Goal: Communication & Community: Answer question/provide support

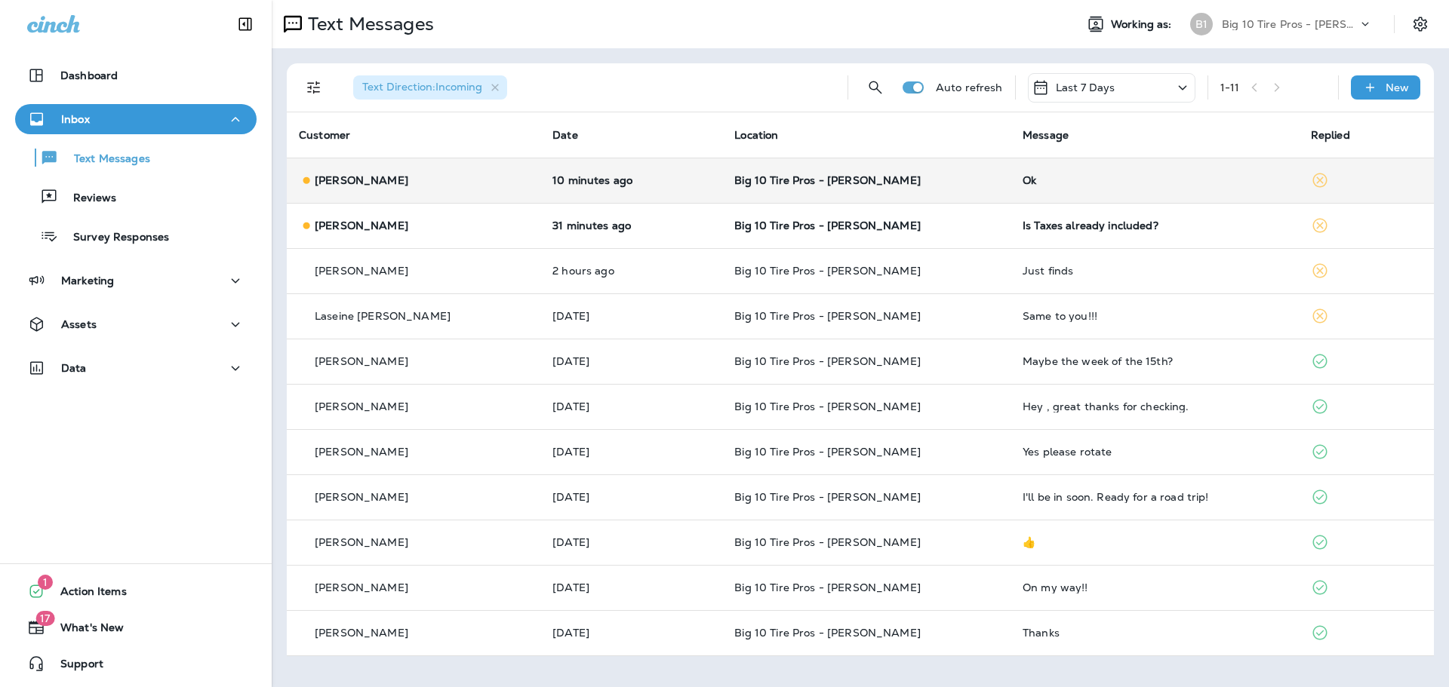
click at [1022, 183] on div "Ok" at bounding box center [1154, 180] width 264 height 12
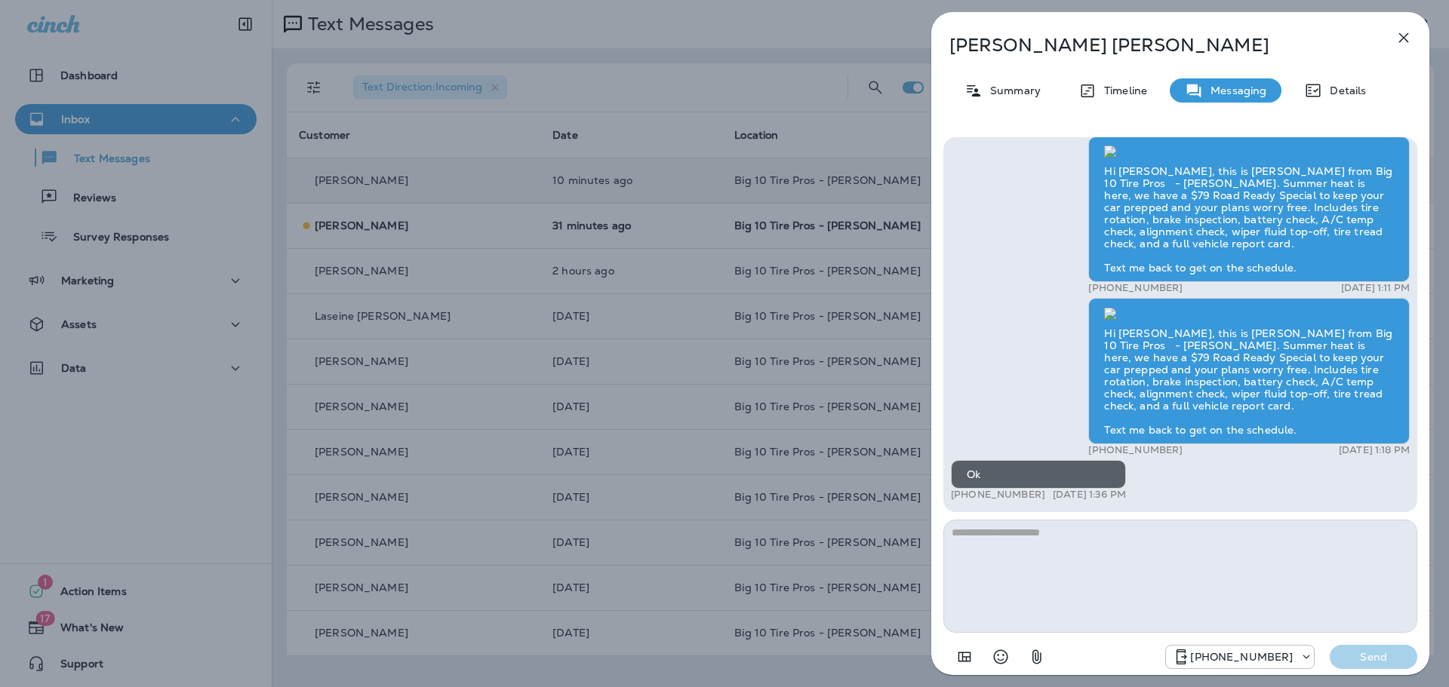
click at [1400, 39] on icon "button" at bounding box center [1403, 38] width 18 height 18
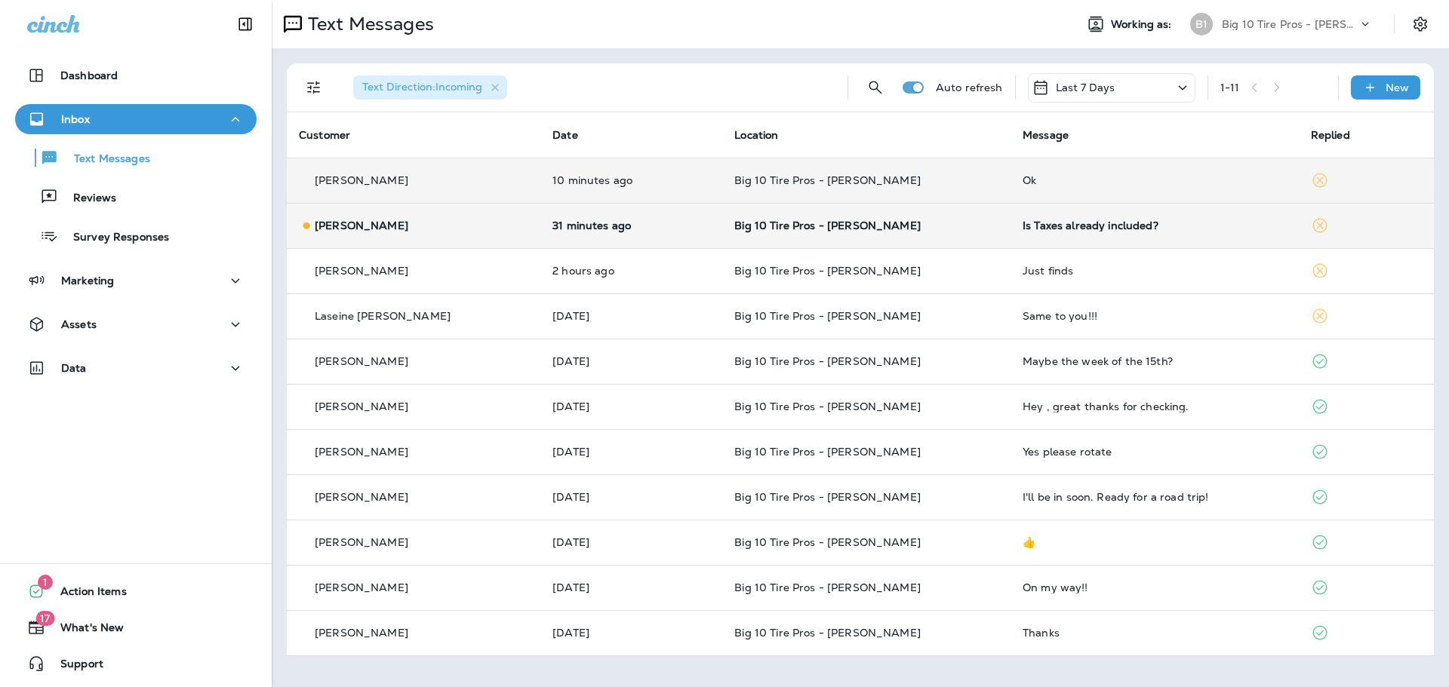
click at [1027, 225] on div "Is Taxes already included?" at bounding box center [1154, 226] width 264 height 12
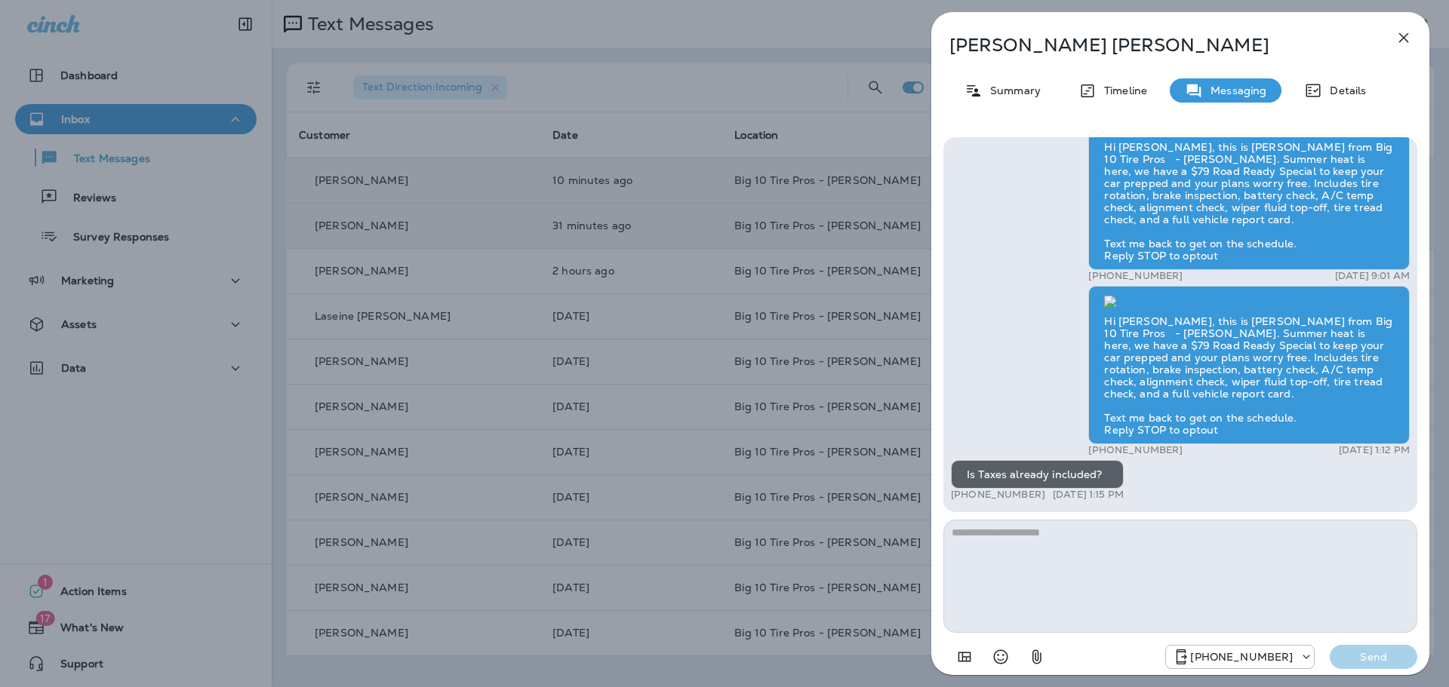
click at [967, 548] on textarea at bounding box center [1180, 576] width 474 height 113
type textarea "**********"
click at [1369, 659] on p "Send" at bounding box center [1373, 657] width 63 height 14
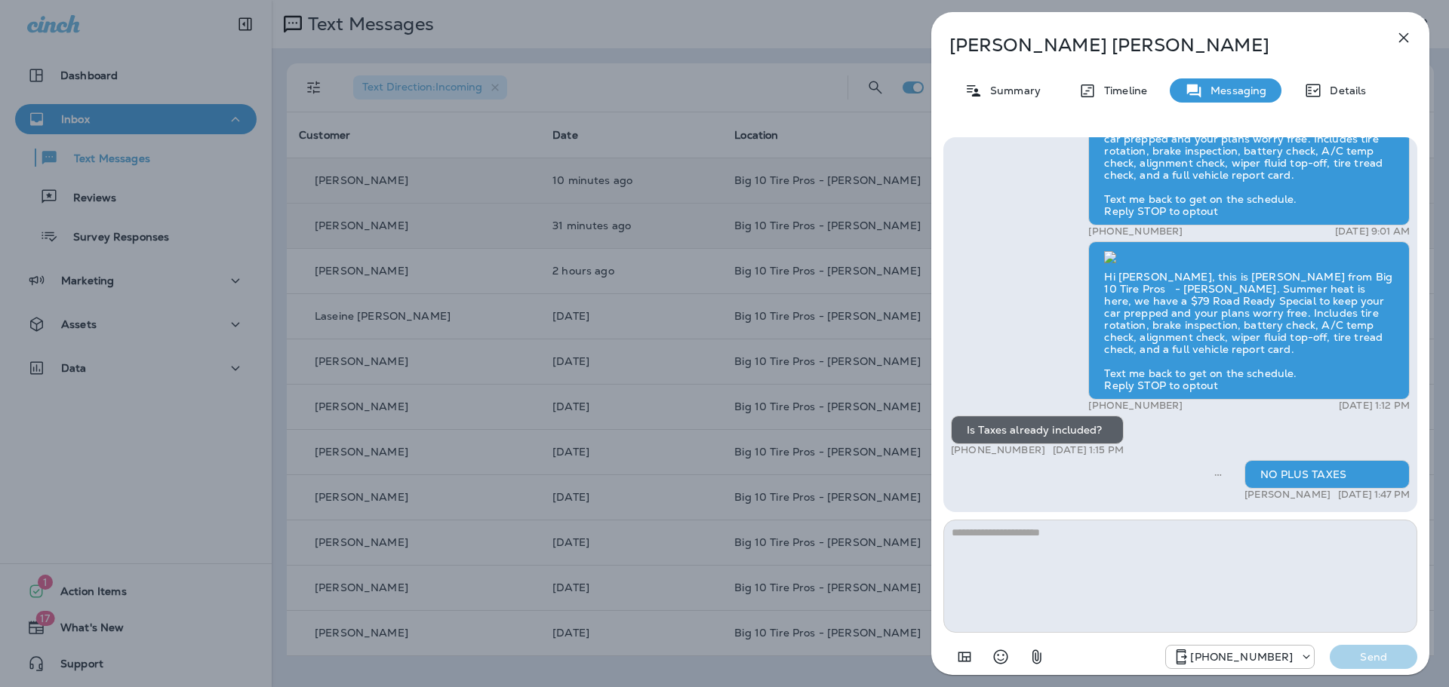
click at [1403, 35] on icon "button" at bounding box center [1403, 38] width 18 height 18
